Goal: Browse casually: Explore the website without a specific task or goal

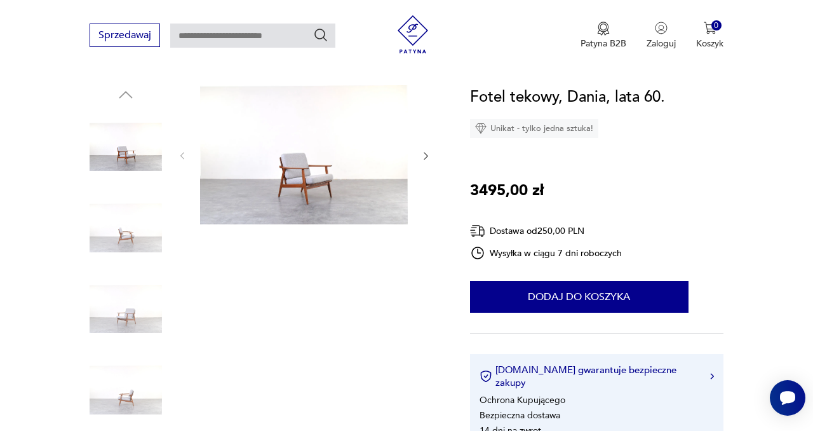
click at [123, 234] on img at bounding box center [126, 228] width 72 height 72
click at [124, 305] on img at bounding box center [126, 308] width 72 height 72
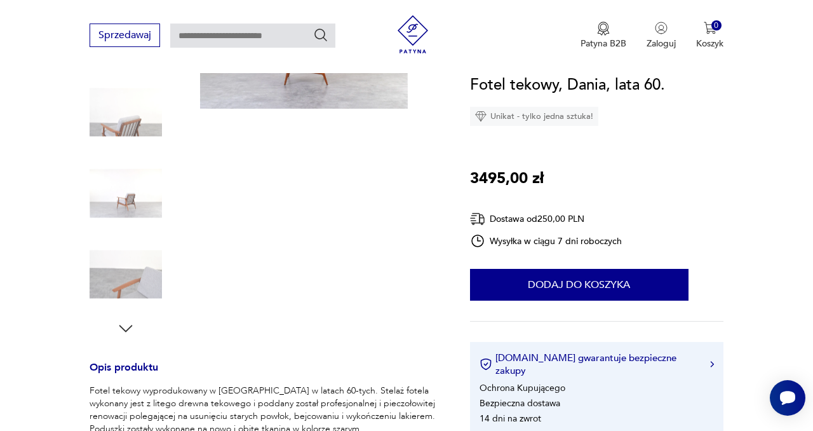
scroll to position [219, 0]
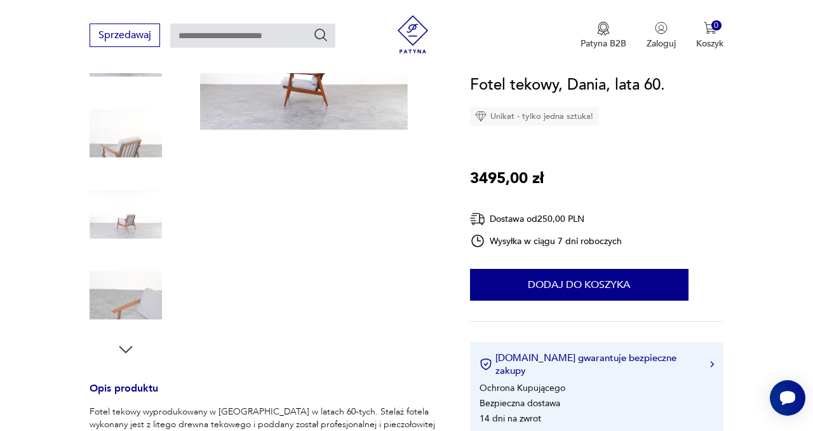
click at [129, 196] on img at bounding box center [126, 214] width 72 height 72
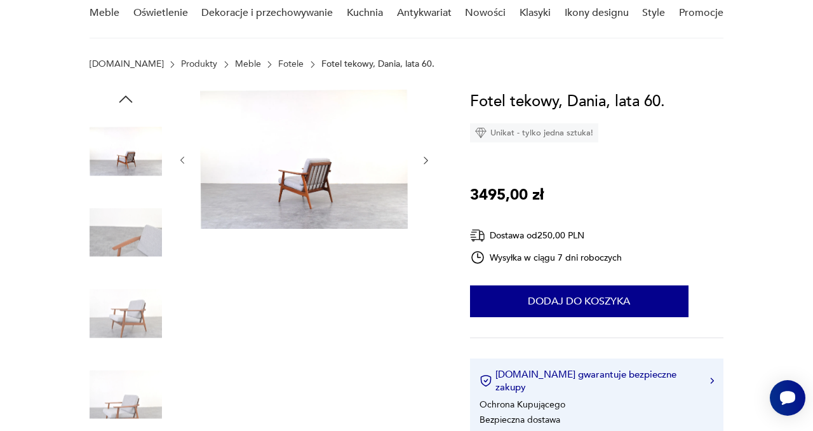
scroll to position [0, 0]
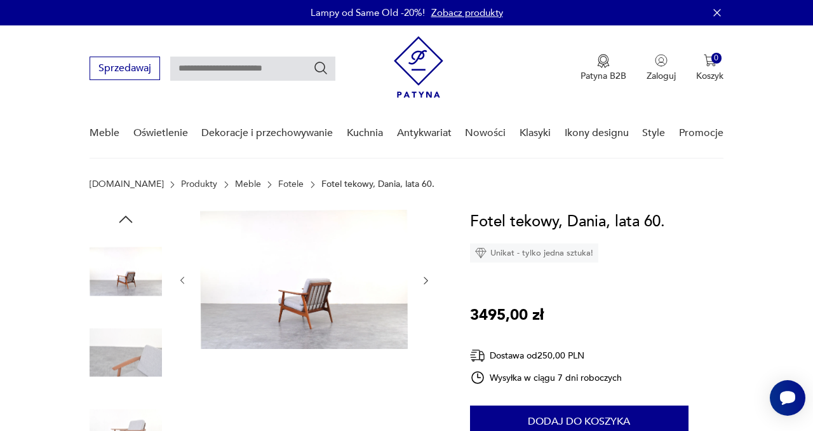
click at [314, 298] on img at bounding box center [304, 279] width 208 height 139
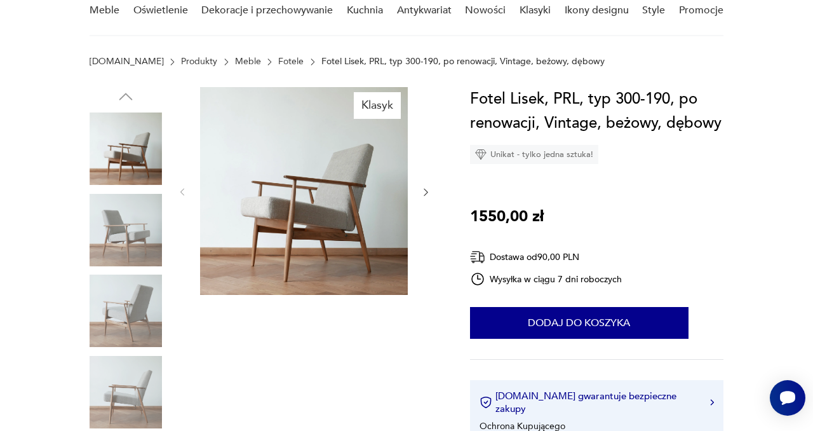
scroll to position [126, 0]
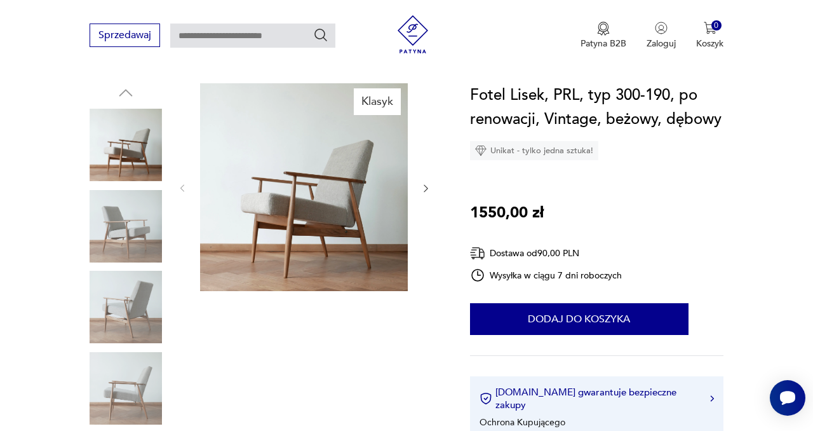
click at [116, 234] on img at bounding box center [126, 226] width 72 height 72
